Goal: Navigation & Orientation: Find specific page/section

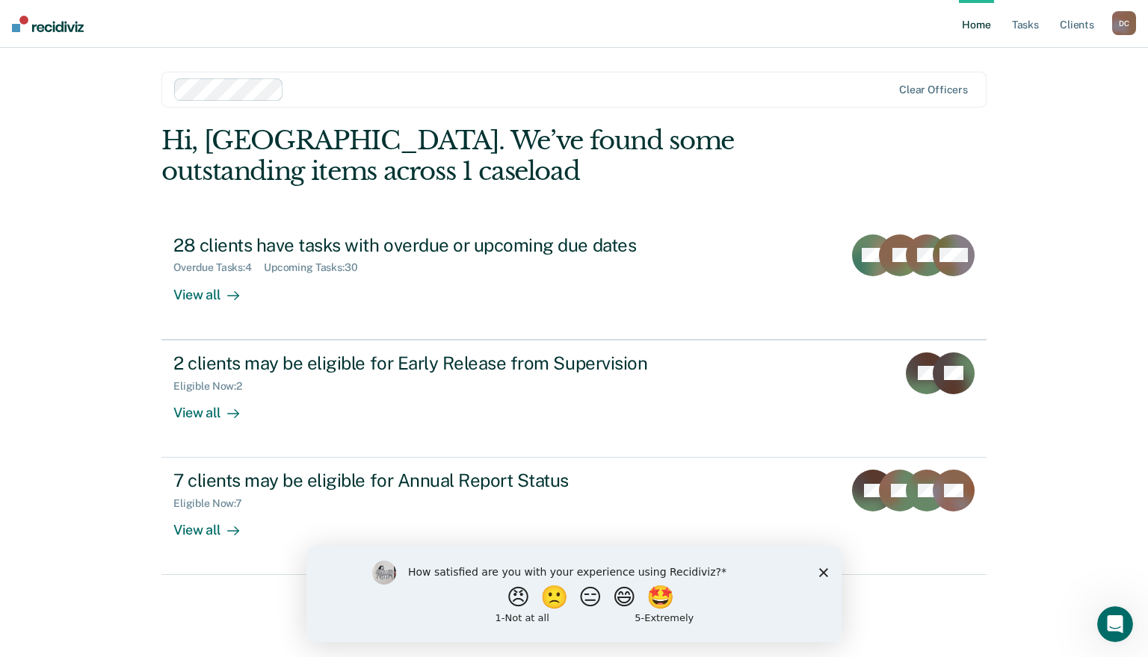
click at [820, 572] on icon "Close survey" at bounding box center [823, 572] width 9 height 9
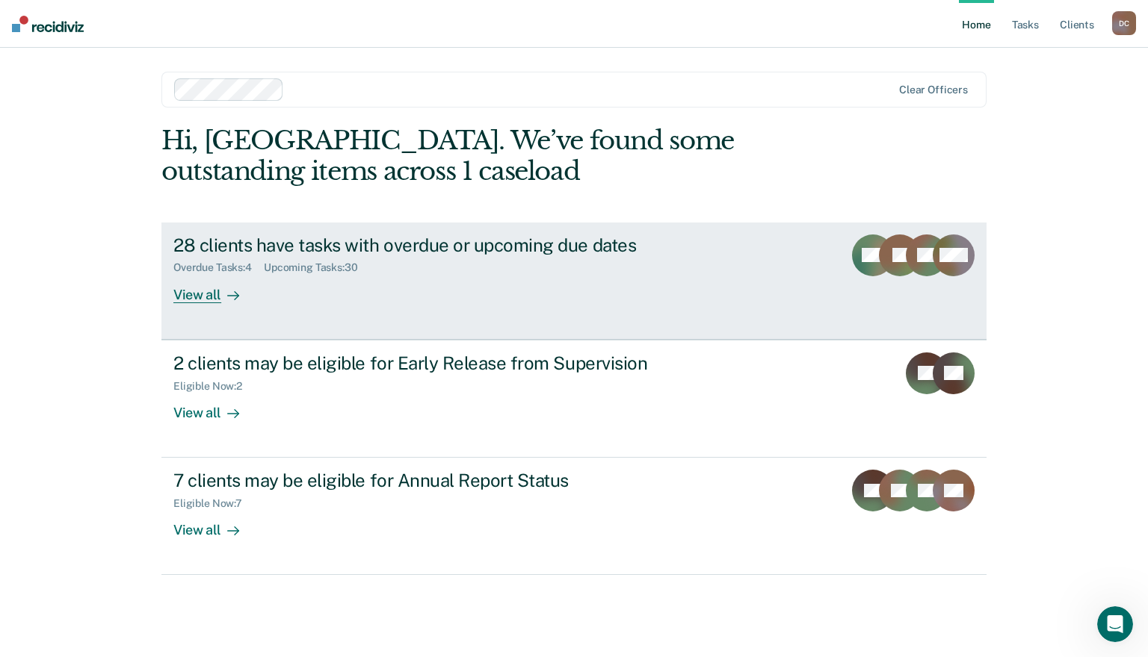
click at [205, 296] on div "View all" at bounding box center [215, 288] width 84 height 29
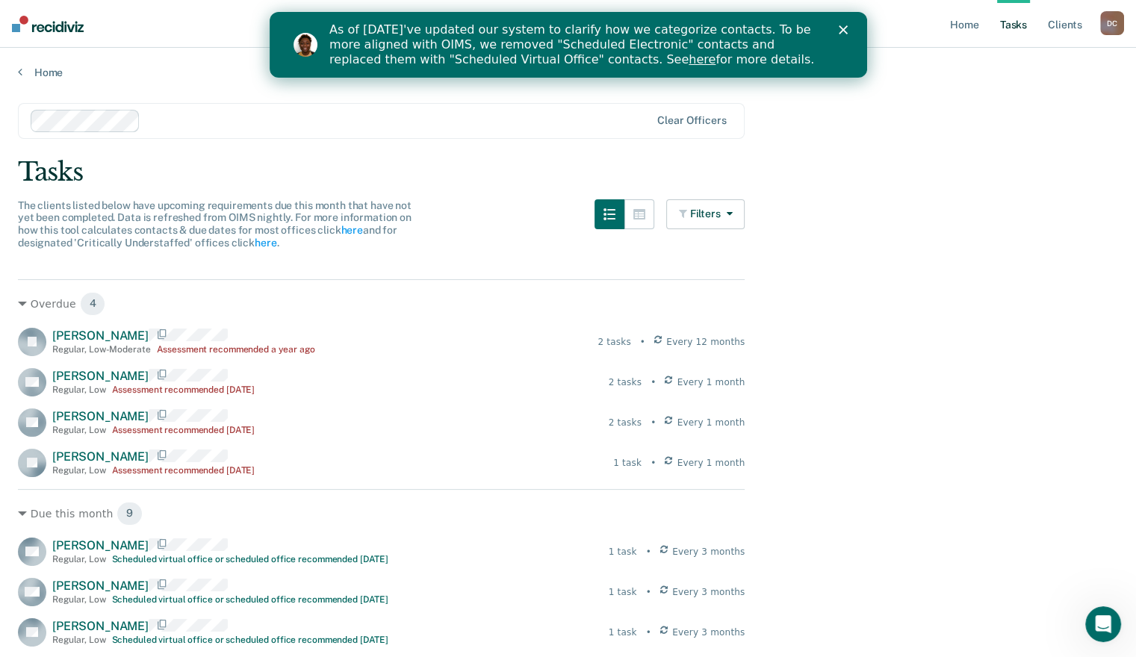
click at [838, 26] on icon "Close" at bounding box center [842, 29] width 9 height 9
